Goal: Task Accomplishment & Management: Use online tool/utility

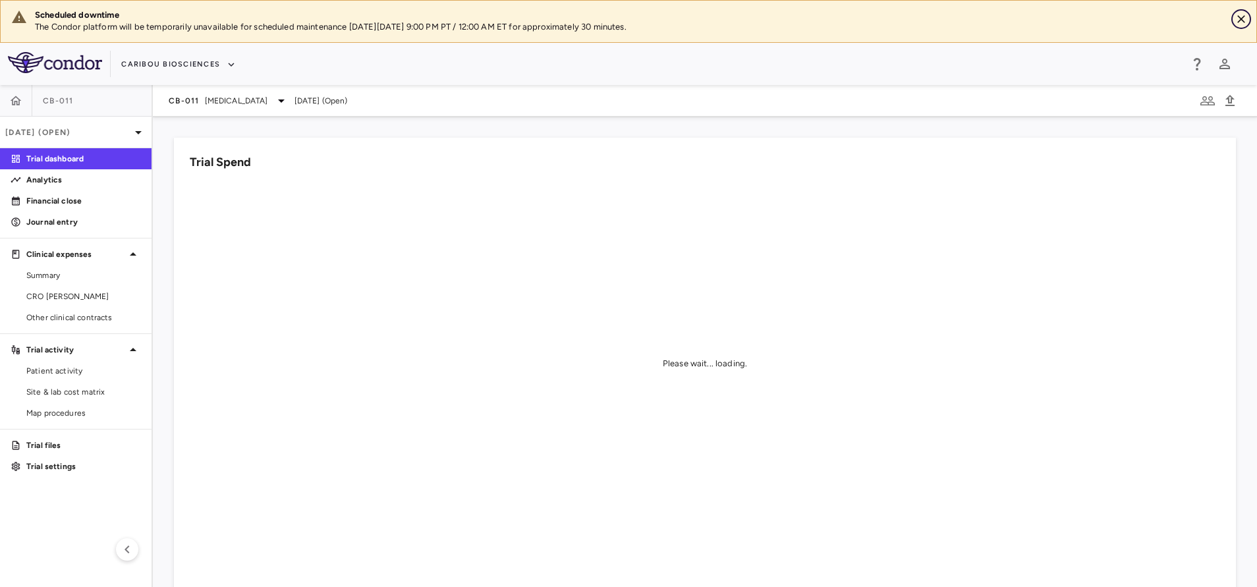
click at [1239, 18] on icon "Close" at bounding box center [1241, 19] width 13 height 13
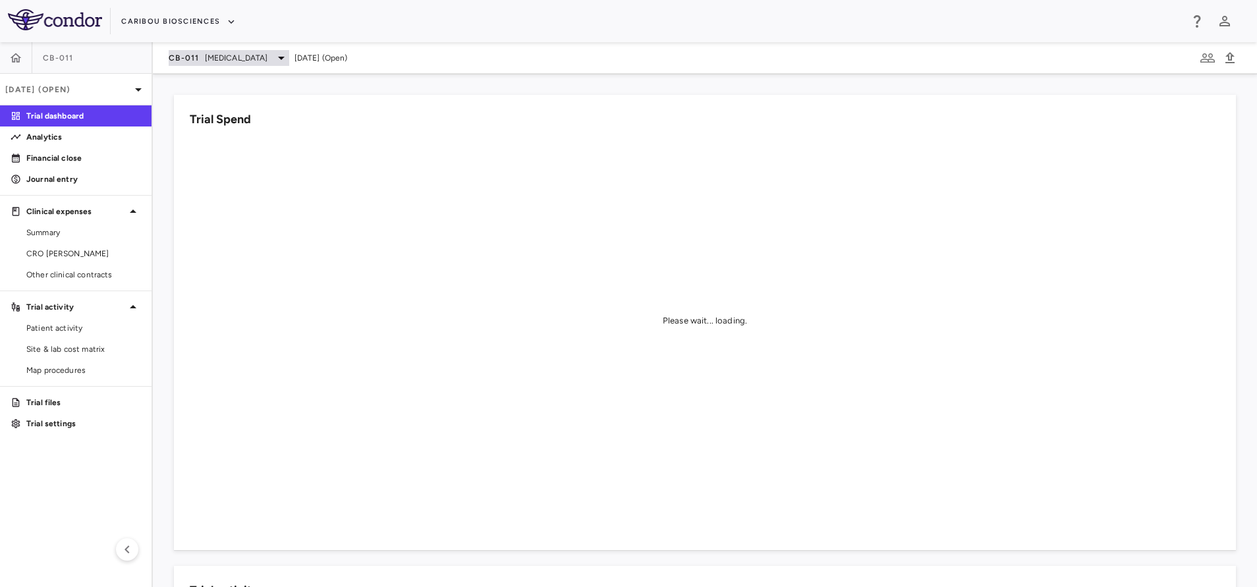
click at [223, 57] on span "[MEDICAL_DATA]" at bounding box center [236, 58] width 63 height 12
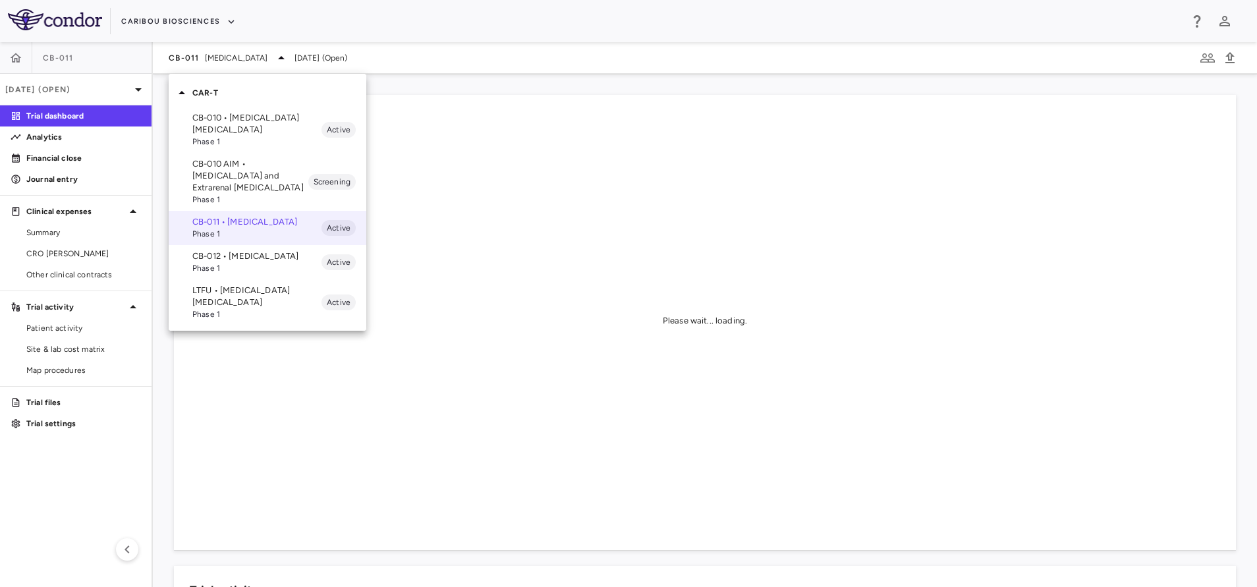
click at [223, 262] on p "CB-012 • [MEDICAL_DATA]" at bounding box center [256, 256] width 129 height 12
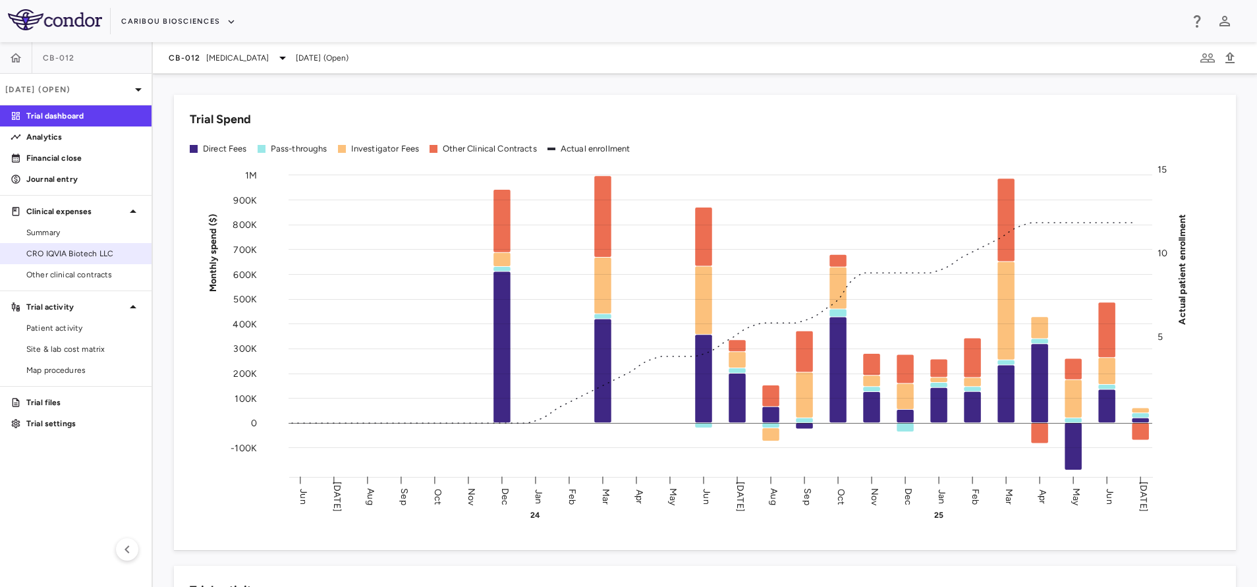
click at [78, 248] on span "CRO IQVIA Biotech LLC" at bounding box center [83, 254] width 115 height 12
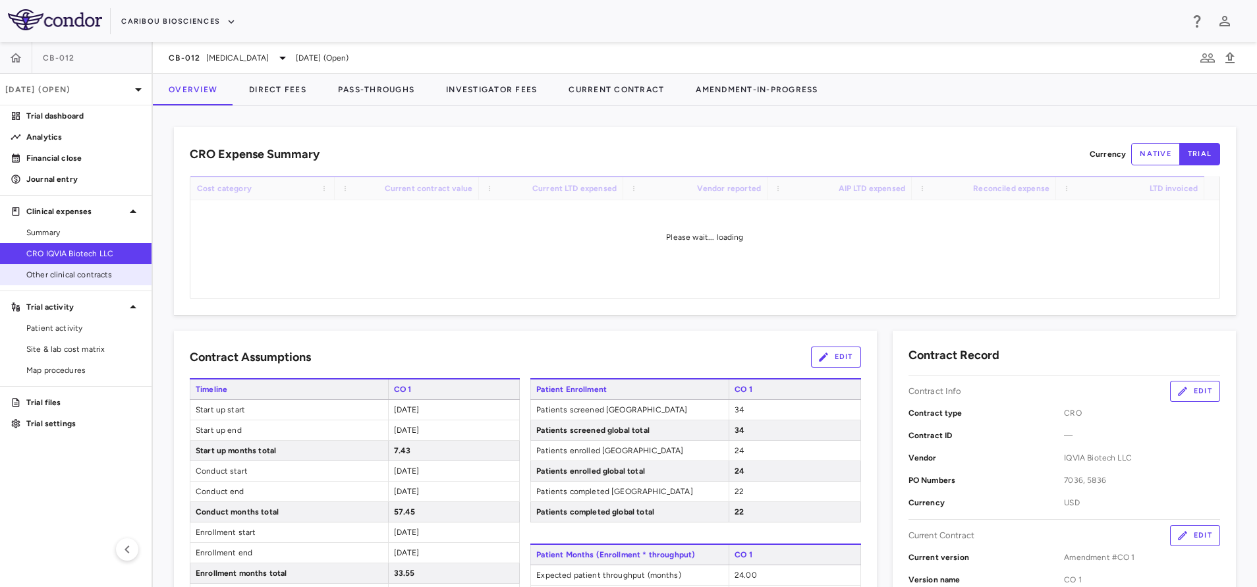
click at [88, 273] on span "Other clinical contracts" at bounding box center [83, 275] width 115 height 12
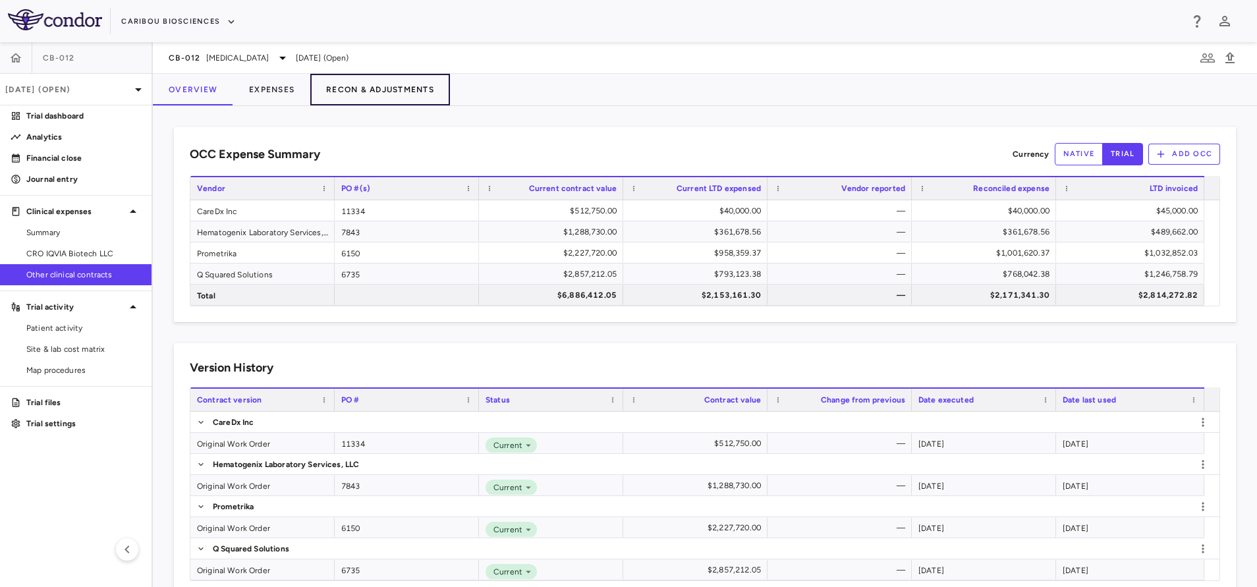
click at [389, 93] on button "Recon & Adjustments" at bounding box center [380, 90] width 140 height 32
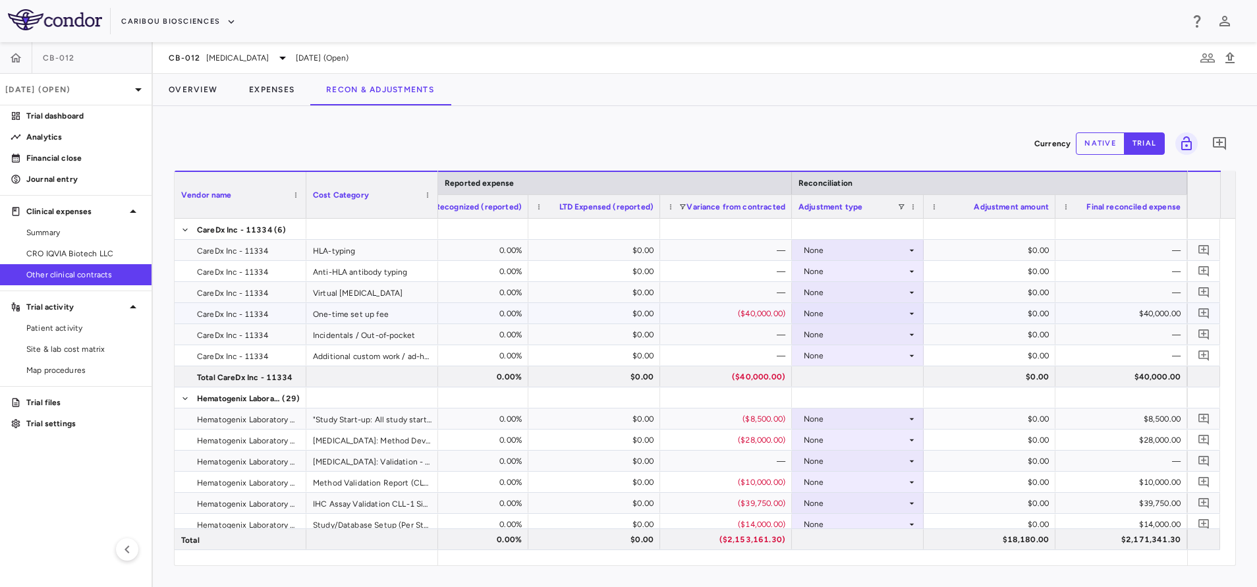
click at [965, 311] on div "$0.00" at bounding box center [992, 313] width 113 height 21
click at [875, 310] on div "None" at bounding box center [855, 313] width 103 height 21
click at [837, 359] on div "Other" at bounding box center [833, 359] width 28 height 12
click at [1008, 315] on div "$0.00" at bounding box center [992, 313] width 113 height 21
click at [1093, 150] on button "native" at bounding box center [1100, 143] width 49 height 22
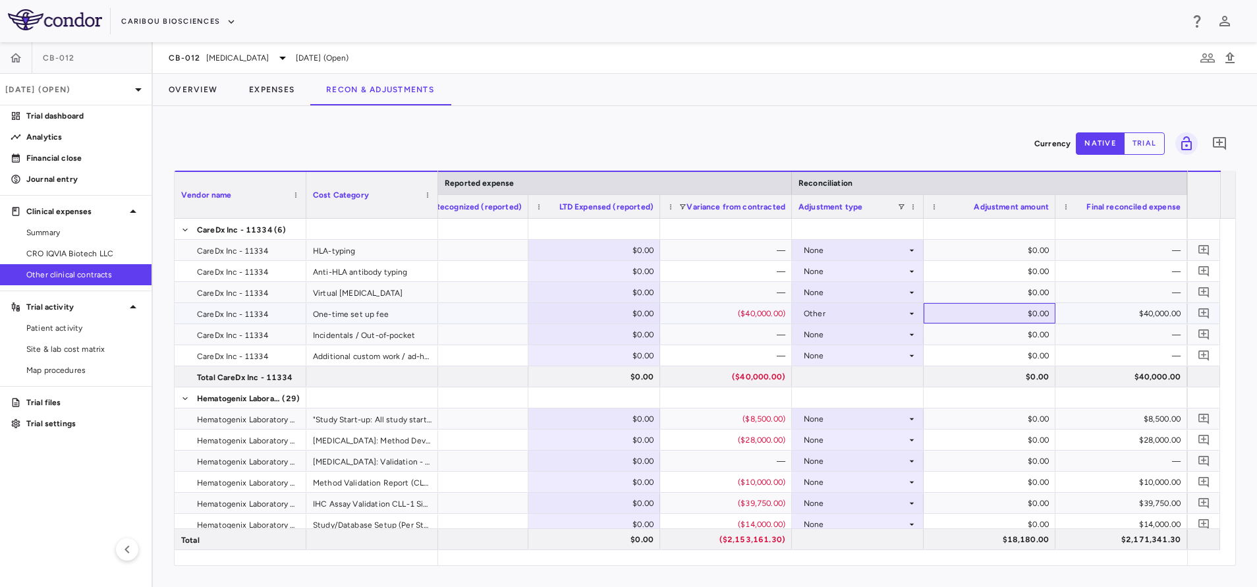
click at [993, 316] on div "$0.00" at bounding box center [992, 313] width 113 height 21
type input "*****"
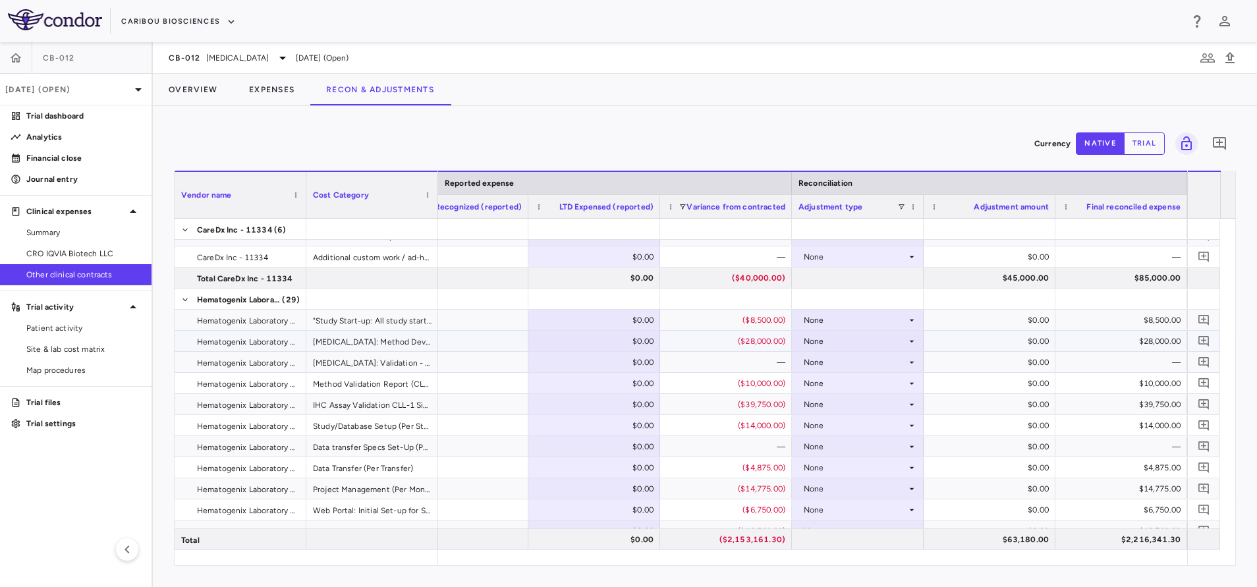
scroll to position [186, 0]
click at [857, 318] on div "None" at bounding box center [855, 320] width 103 height 21
click at [842, 366] on div "Other" at bounding box center [833, 366] width 28 height 12
click at [962, 315] on div "$0.00" at bounding box center [992, 320] width 113 height 21
click at [991, 314] on div "$0.00" at bounding box center [992, 320] width 113 height 21
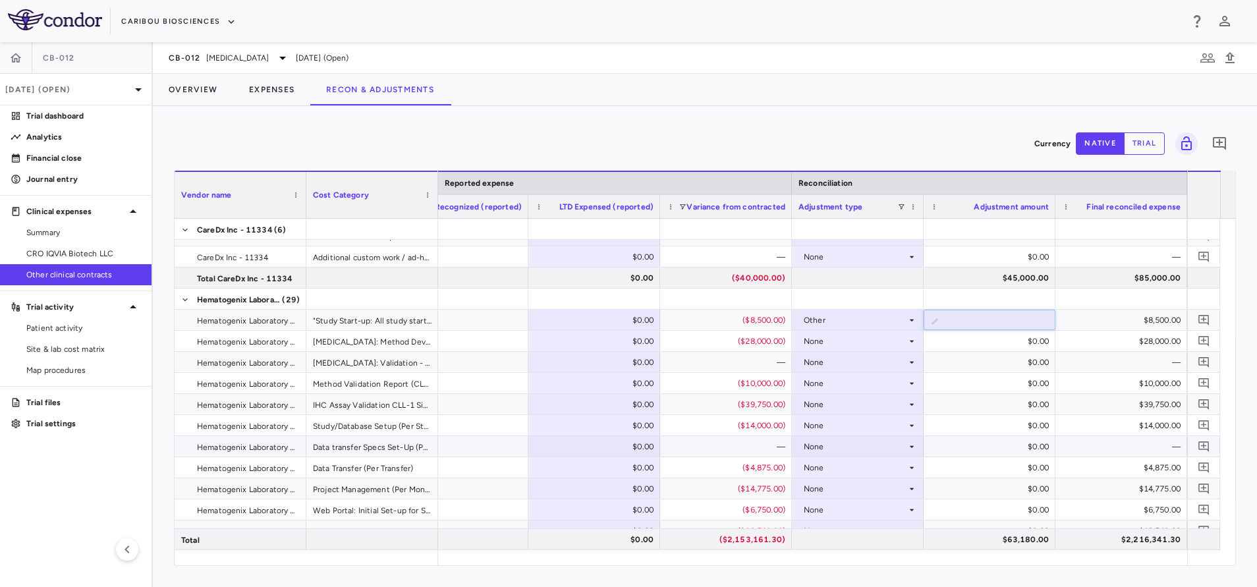
type input "****"
click at [875, 307] on div at bounding box center [858, 298] width 119 height 19
click at [873, 319] on div "Other" at bounding box center [855, 320] width 103 height 21
click at [854, 349] on li "None" at bounding box center [858, 345] width 130 height 20
click at [869, 508] on div "None" at bounding box center [855, 510] width 103 height 21
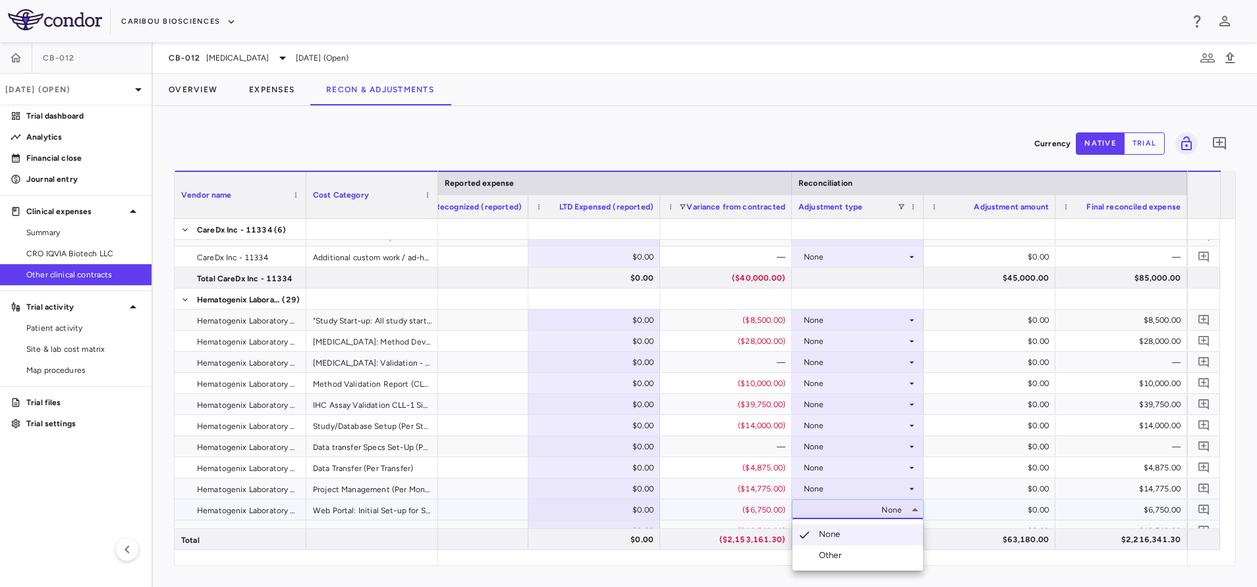
click at [534, 295] on div at bounding box center [628, 293] width 1257 height 587
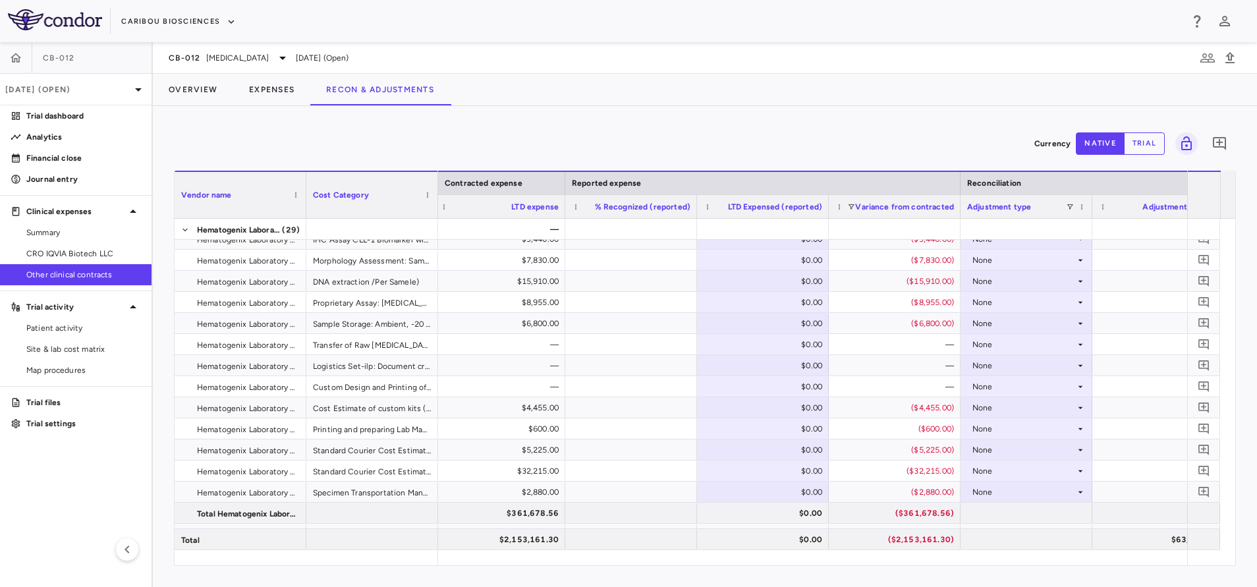
scroll to position [0, 883]
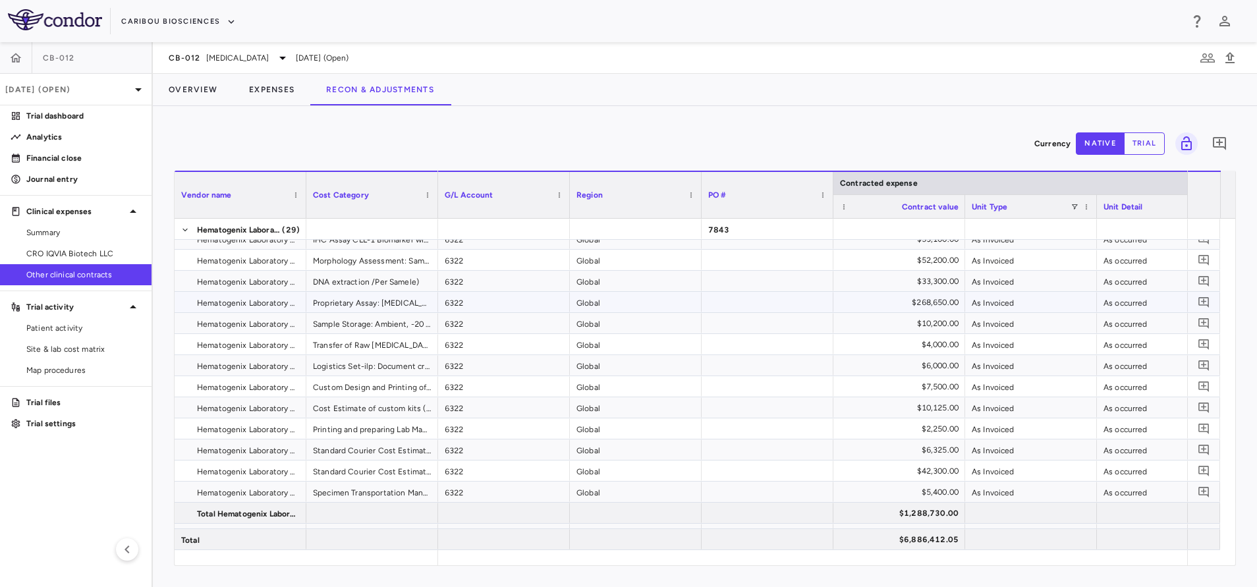
click at [911, 304] on div "$268,650.00" at bounding box center [902, 302] width 113 height 21
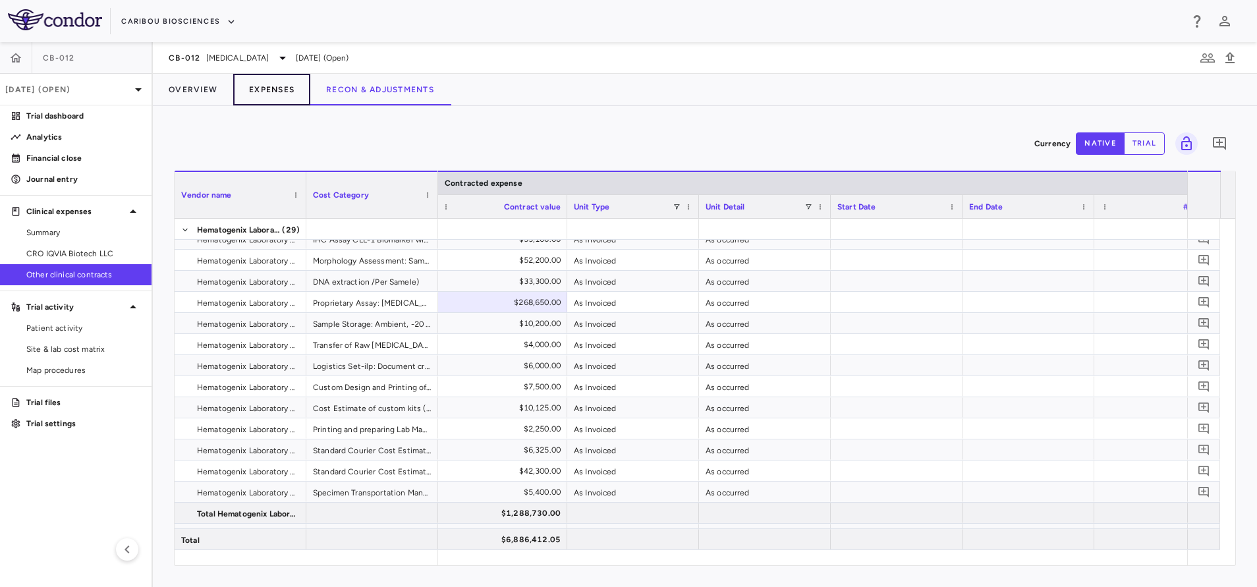
click at [268, 86] on button "Expenses" at bounding box center [271, 90] width 77 height 32
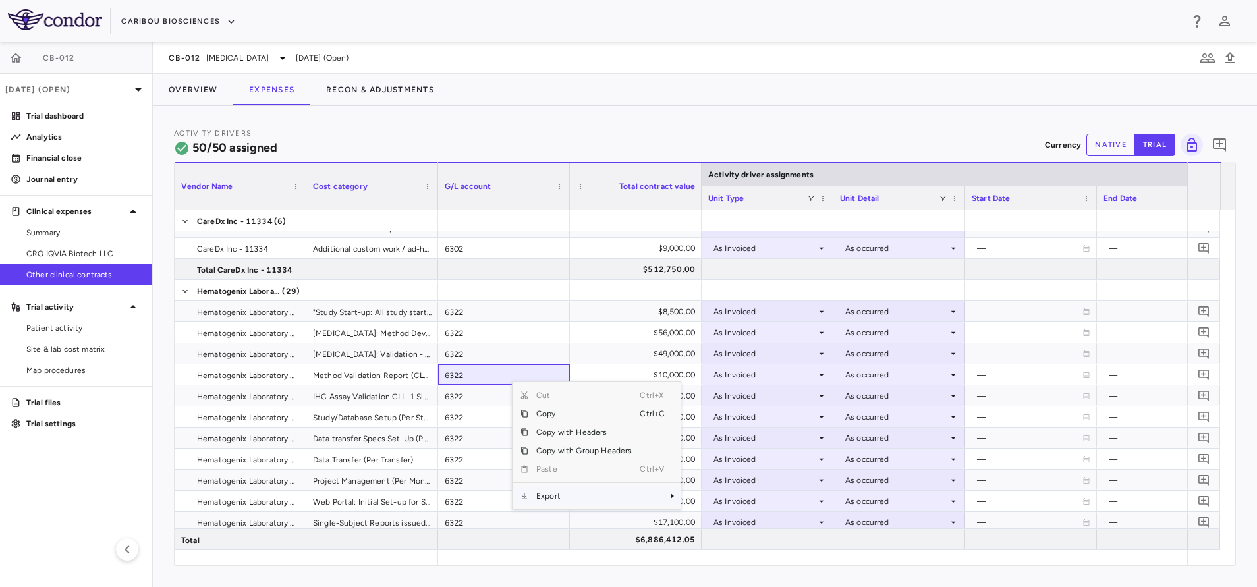
click at [544, 492] on span "Export" at bounding box center [584, 496] width 111 height 18
click at [729, 520] on span "Excel Export" at bounding box center [725, 519] width 62 height 18
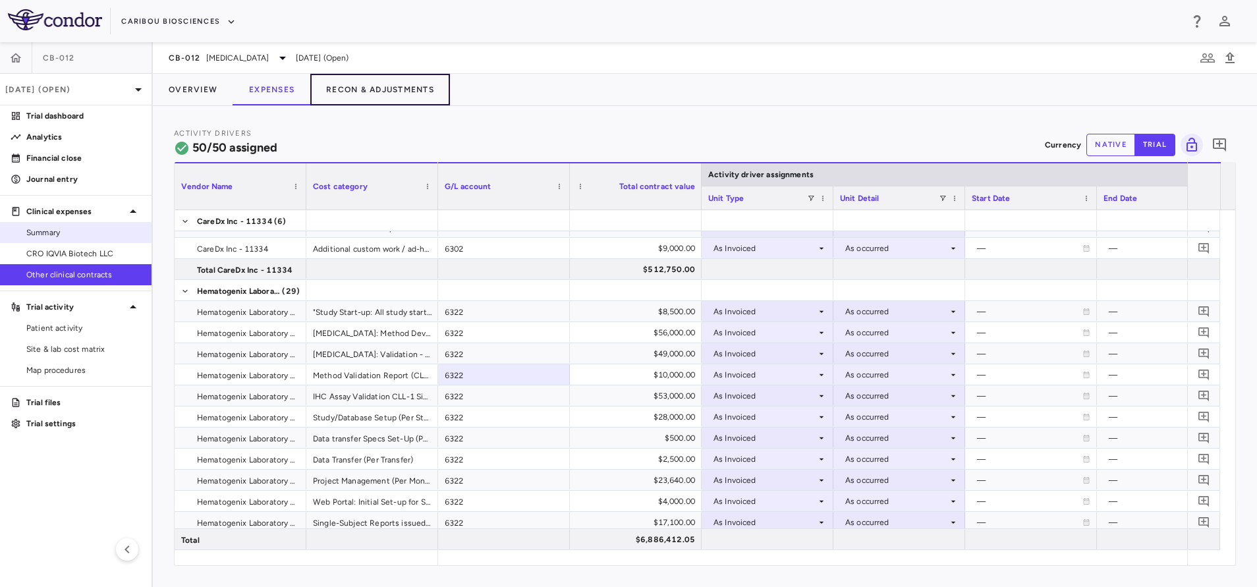
drag, startPoint x: 357, startPoint y: 88, endPoint x: 16, endPoint y: 239, distance: 373.0
click at [357, 88] on button "Recon & Adjustments" at bounding box center [380, 90] width 140 height 32
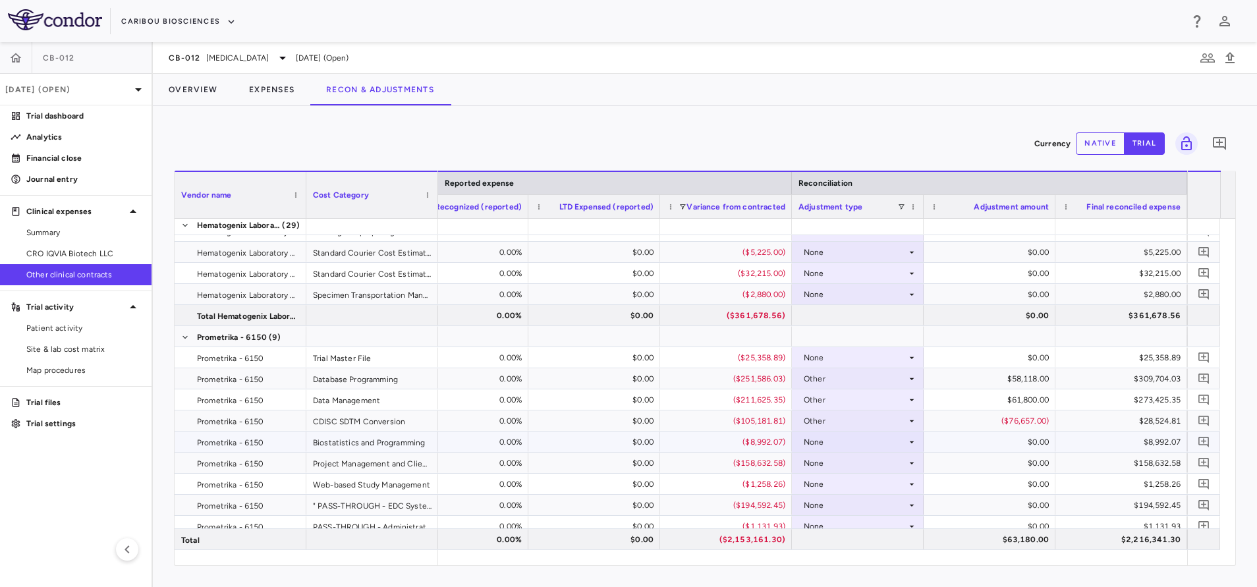
scroll to position [913, 0]
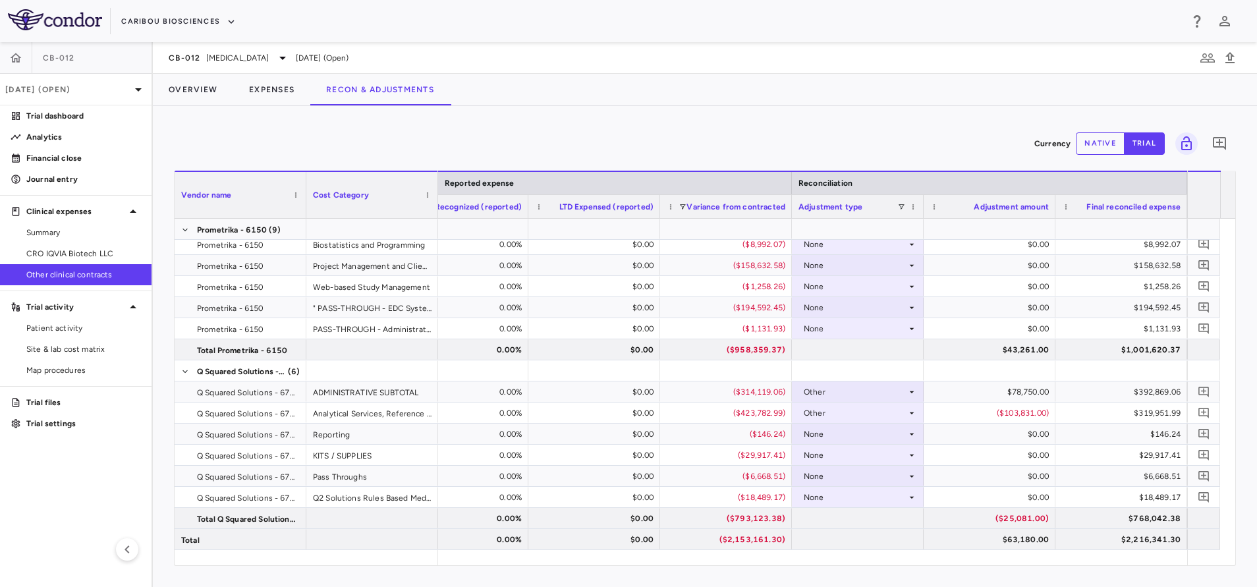
click at [245, 44] on div "CB-012 [MEDICAL_DATA] [DATE] (Open)" at bounding box center [705, 58] width 1105 height 32
click at [249, 59] on span "[MEDICAL_DATA]" at bounding box center [237, 58] width 63 height 12
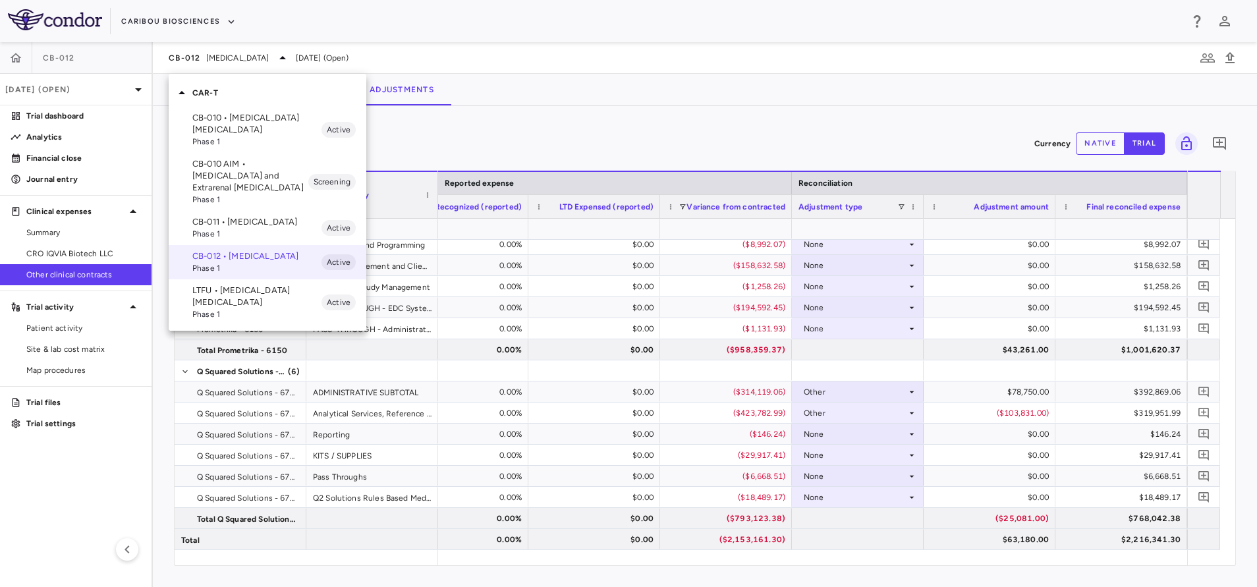
click at [233, 123] on p "CB-010 • [MEDICAL_DATA] [MEDICAL_DATA]" at bounding box center [256, 124] width 129 height 24
